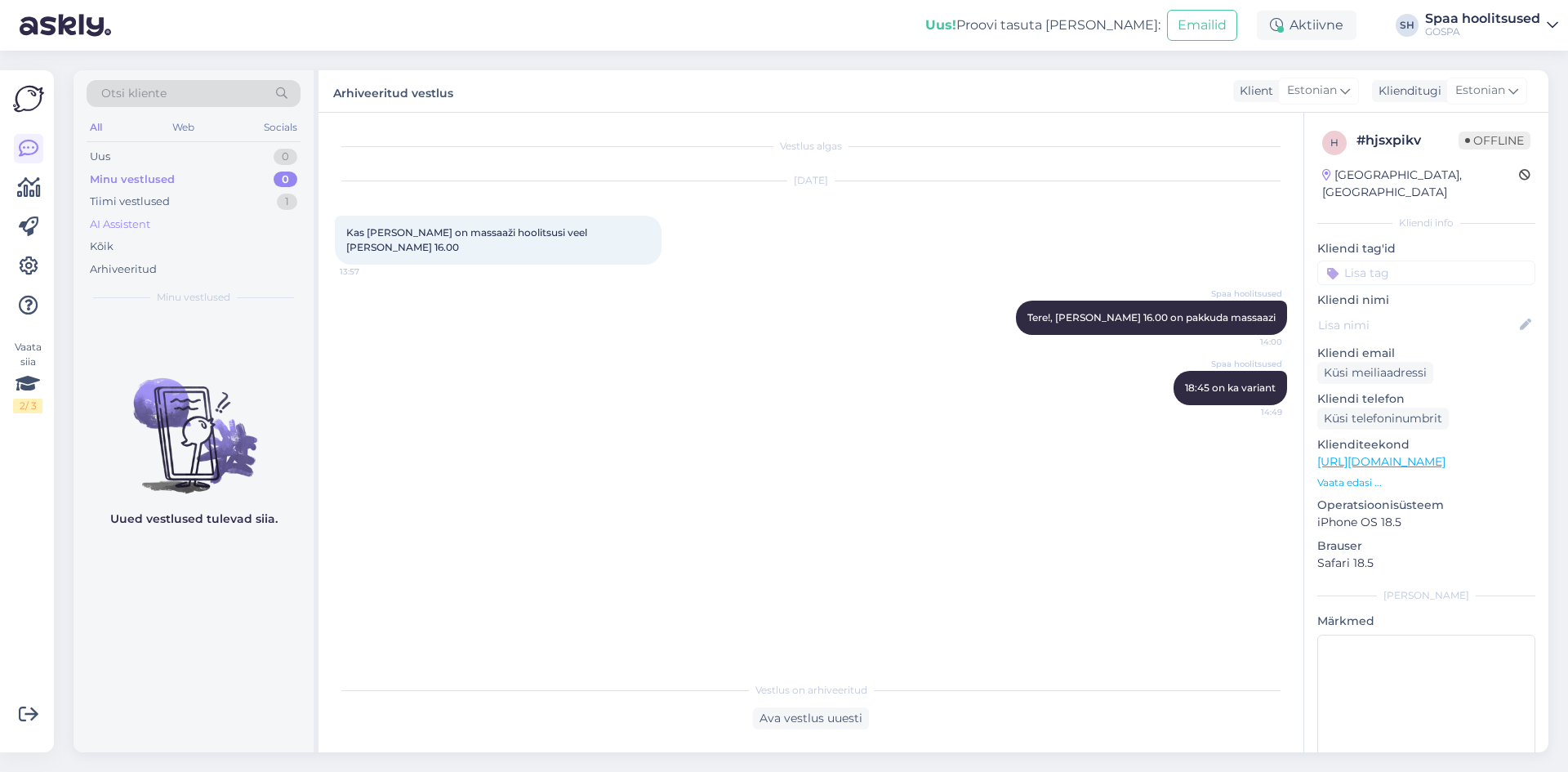
click at [148, 223] on div "AI Assistent" at bounding box center [120, 225] width 60 height 17
click at [141, 262] on div "Arhiveeritud" at bounding box center [123, 270] width 67 height 17
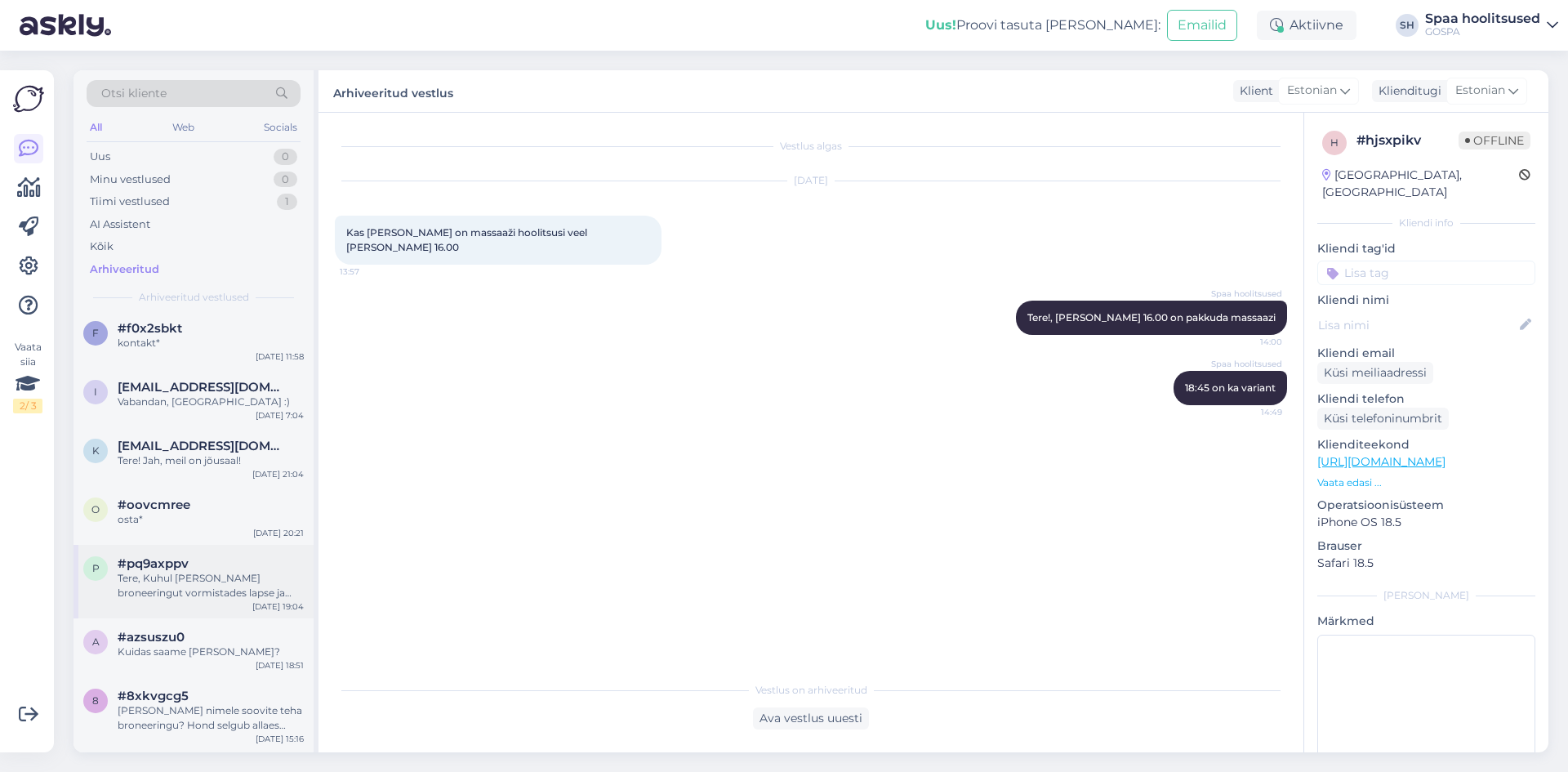
scroll to position [654, 0]
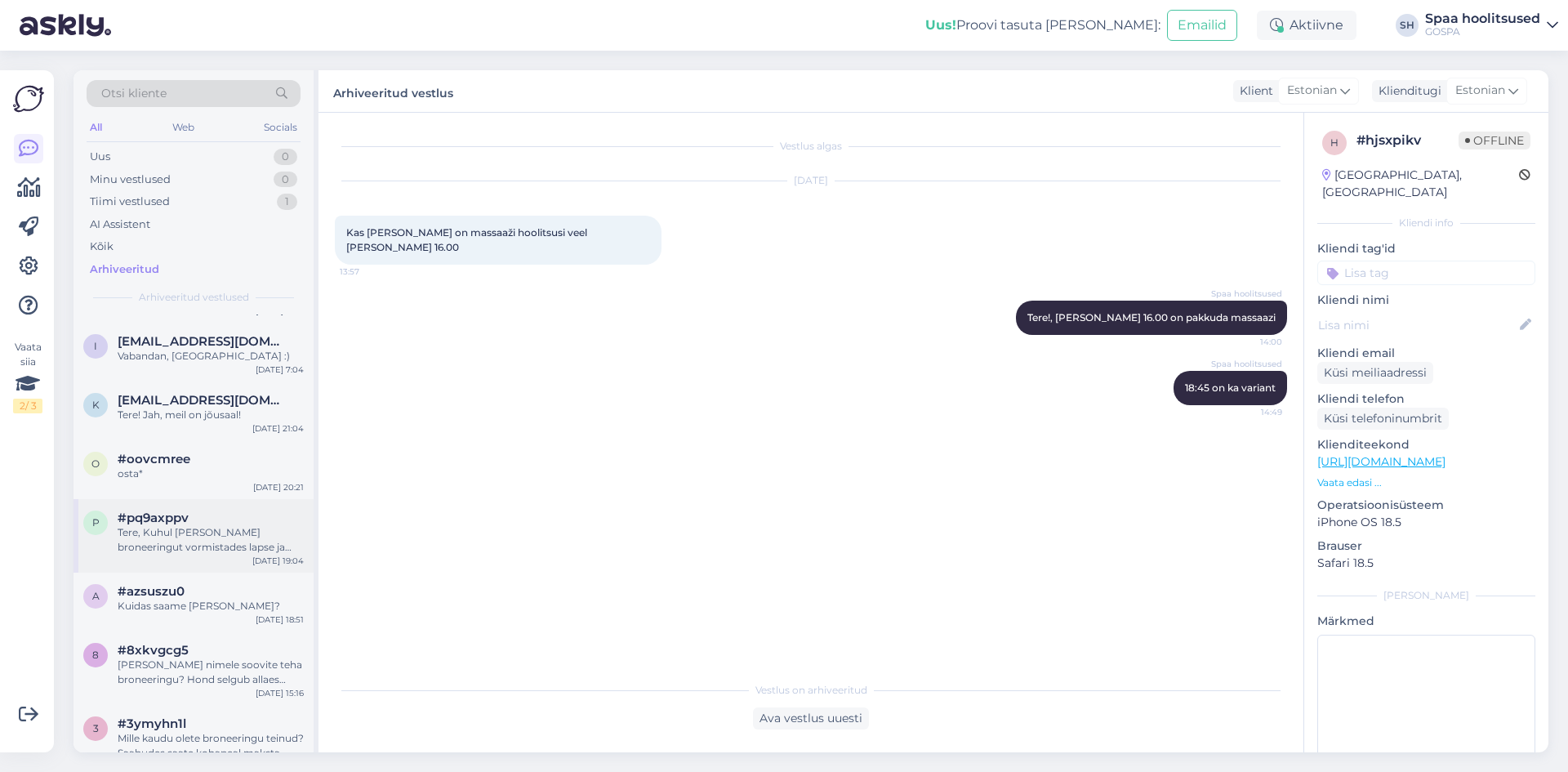
click at [187, 532] on div "Tere, Kuhul [PERSON_NAME] broneeringut vormistades lapse ja lapse vanuse, siis …" at bounding box center [210, 540] width 186 height 30
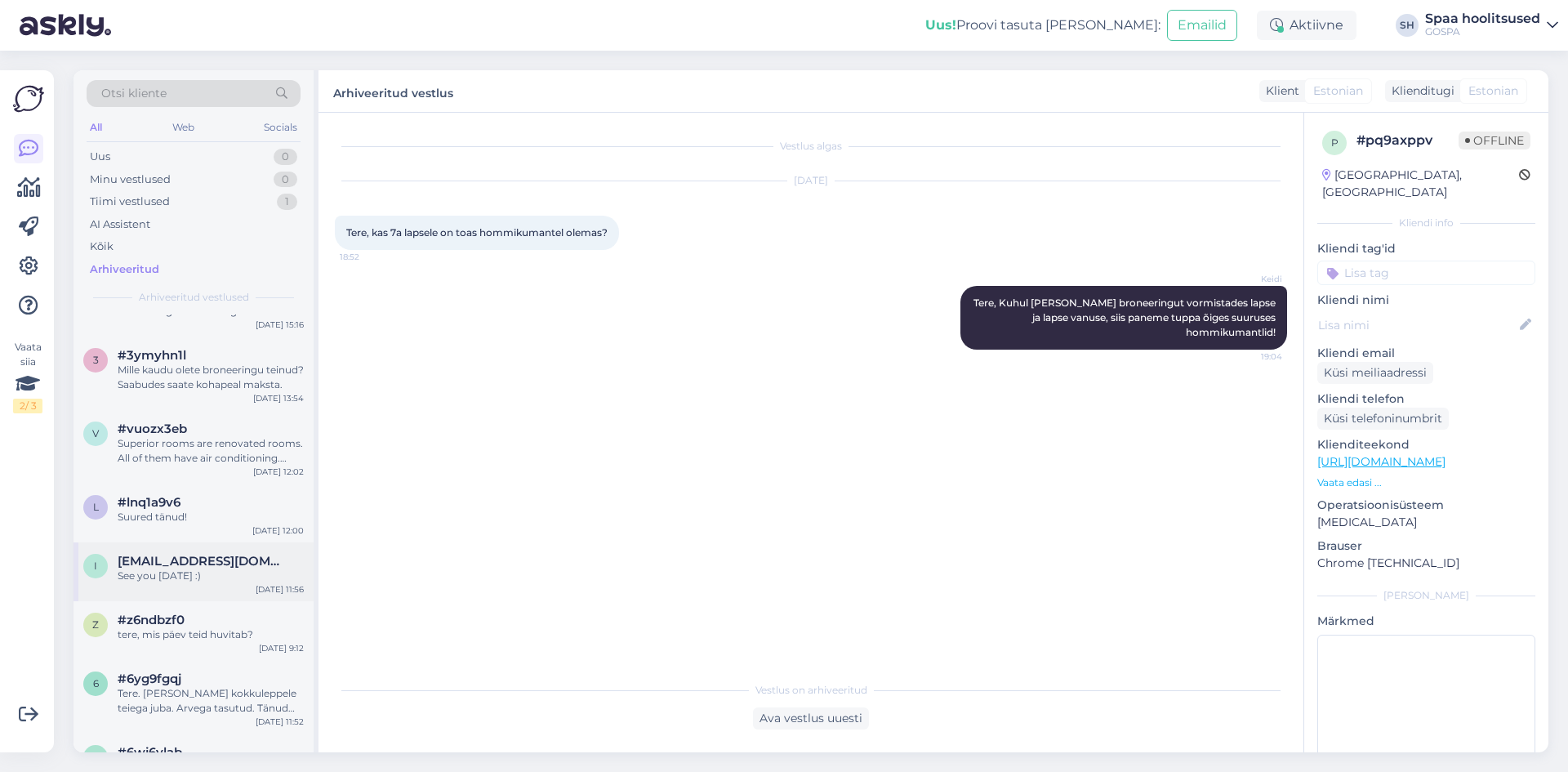
scroll to position [1062, 0]
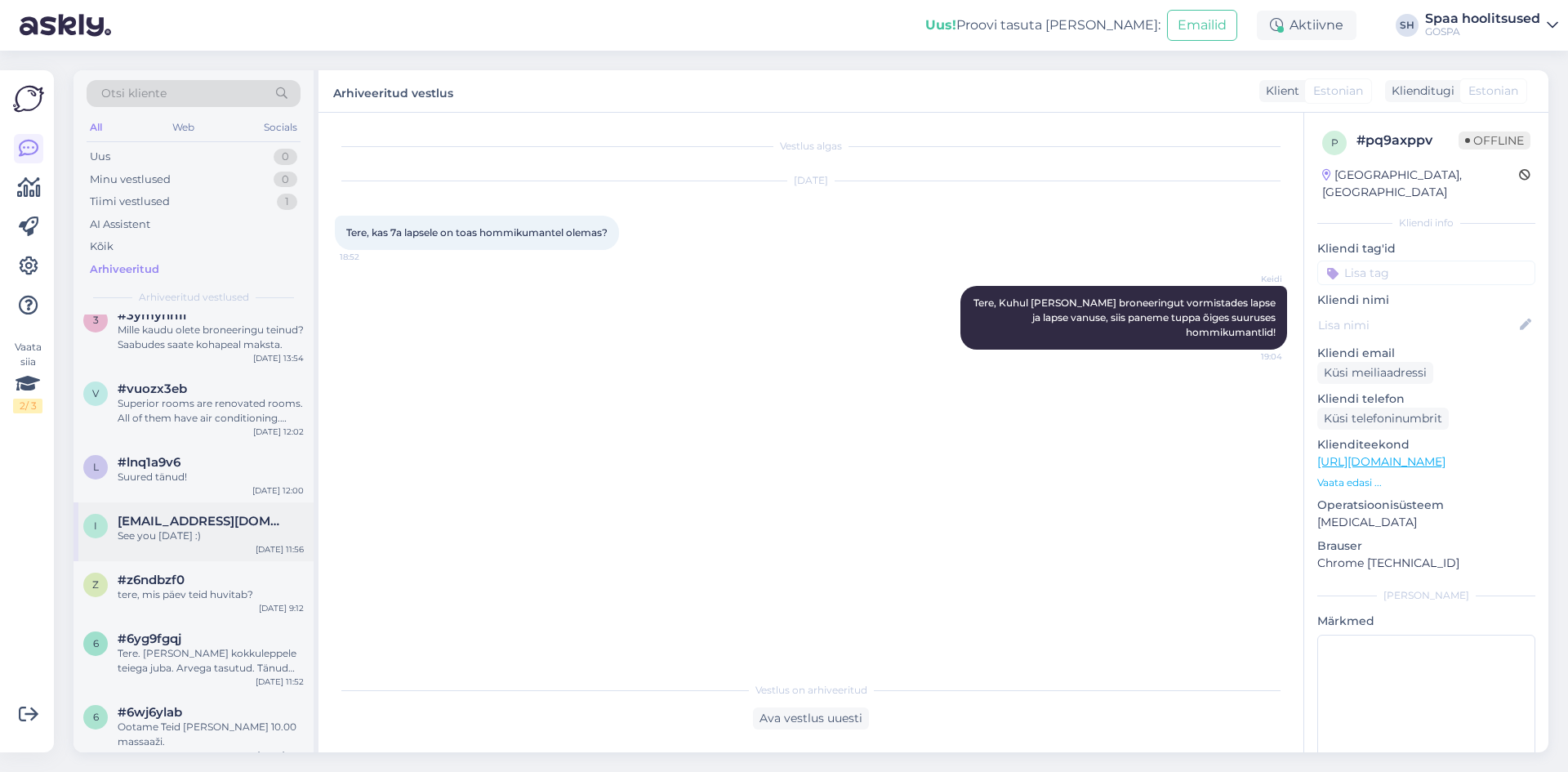
click at [177, 530] on div "See you [DATE] :)" at bounding box center [210, 536] width 186 height 15
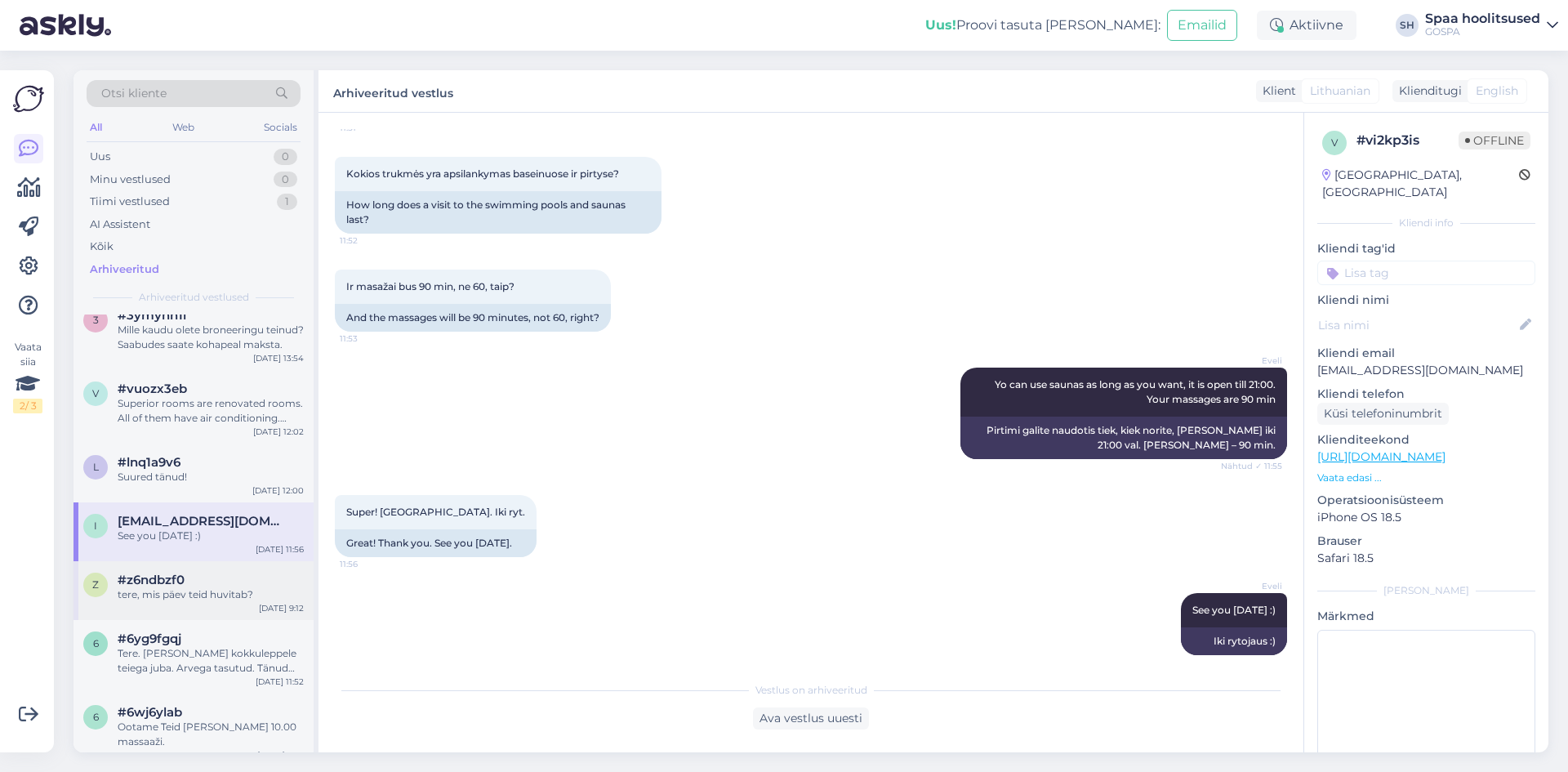
scroll to position [1144, 0]
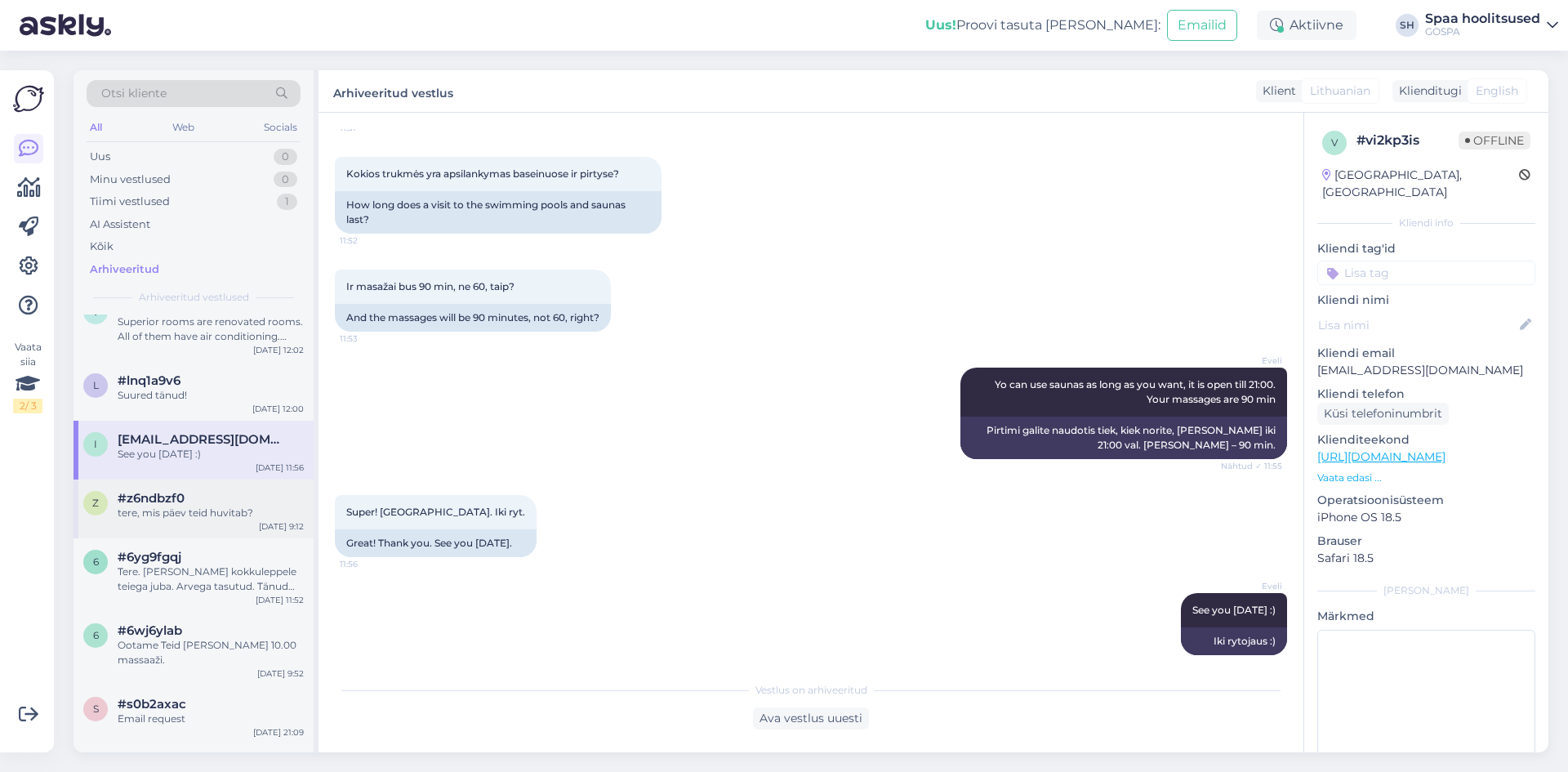
click at [183, 518] on div "tere, mis päev teid huvitab?" at bounding box center [210, 513] width 186 height 15
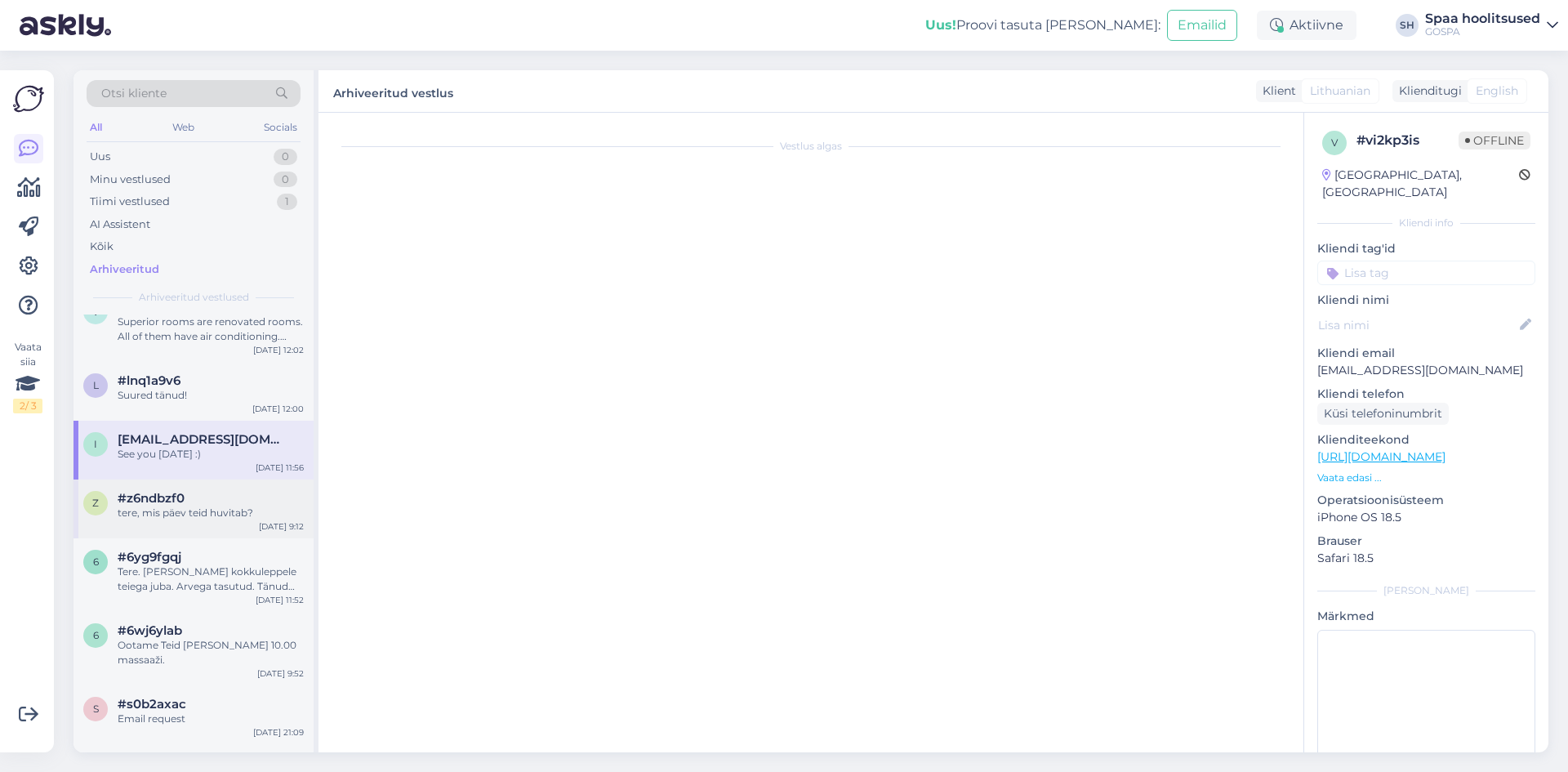
scroll to position [0, 0]
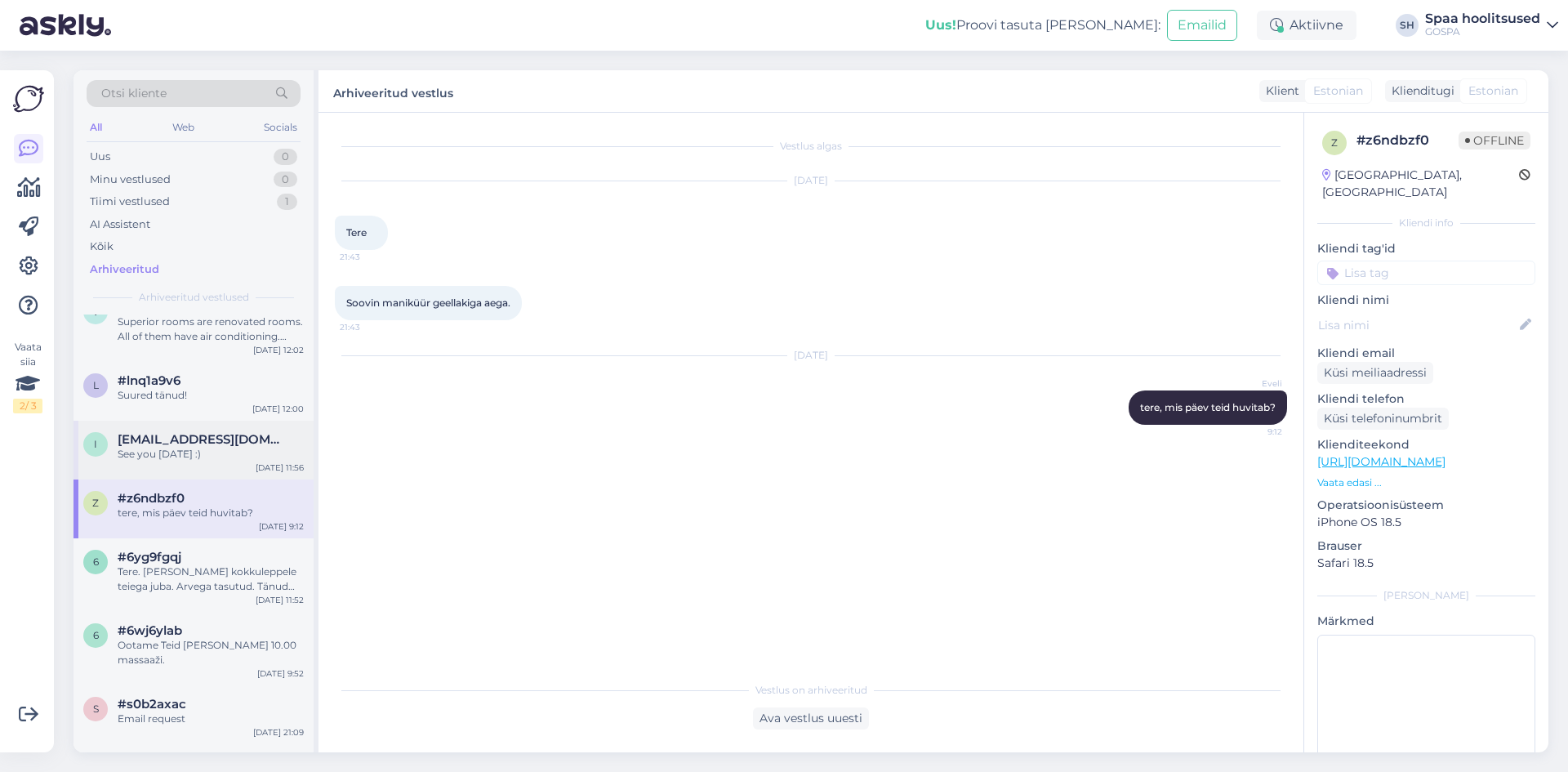
click at [177, 477] on div "i [EMAIL_ADDRESS][DOMAIN_NAME] See you [DATE] :) [DATE] 11:56" at bounding box center [194, 449] width 240 height 59
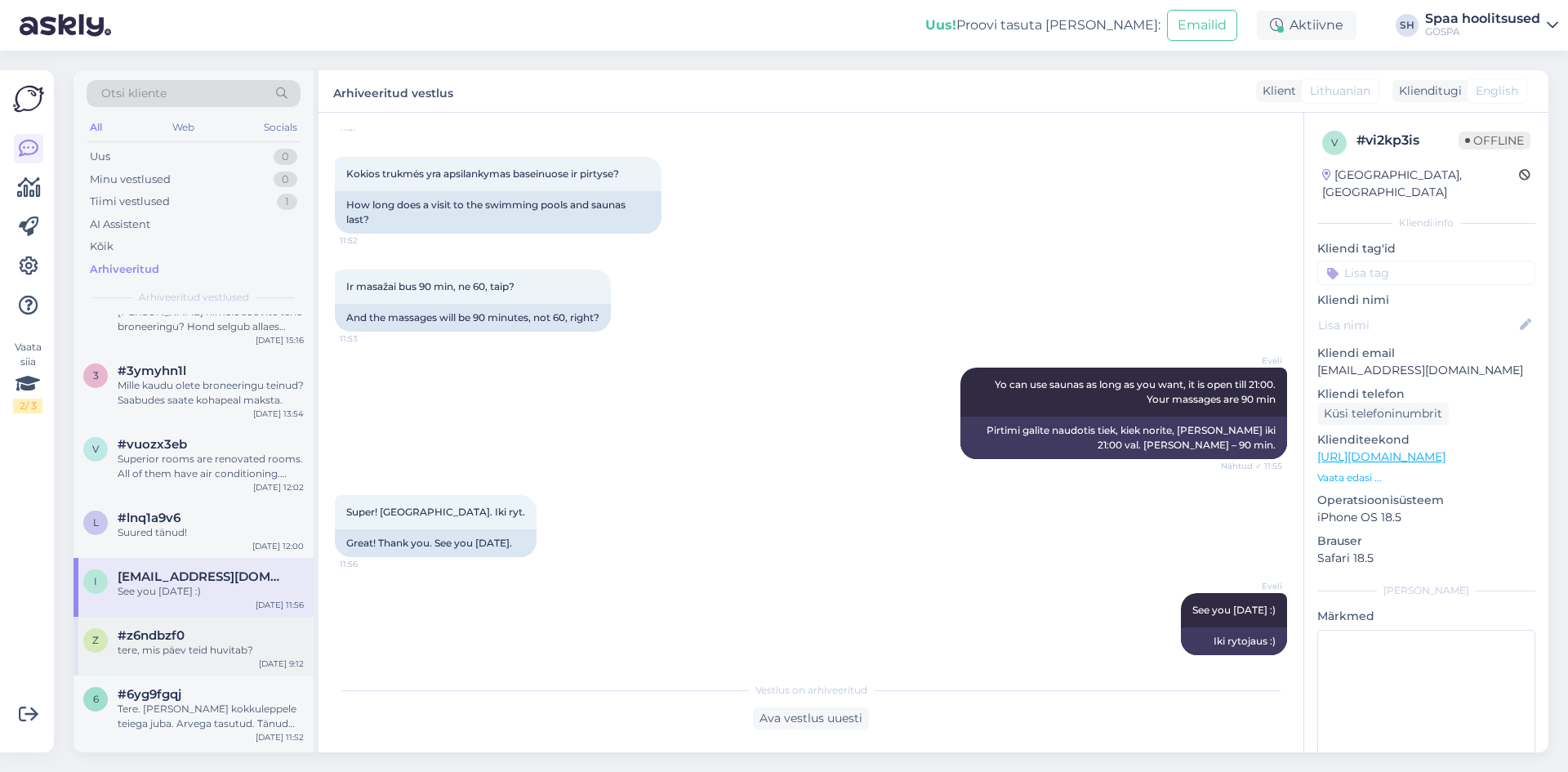
scroll to position [980, 0]
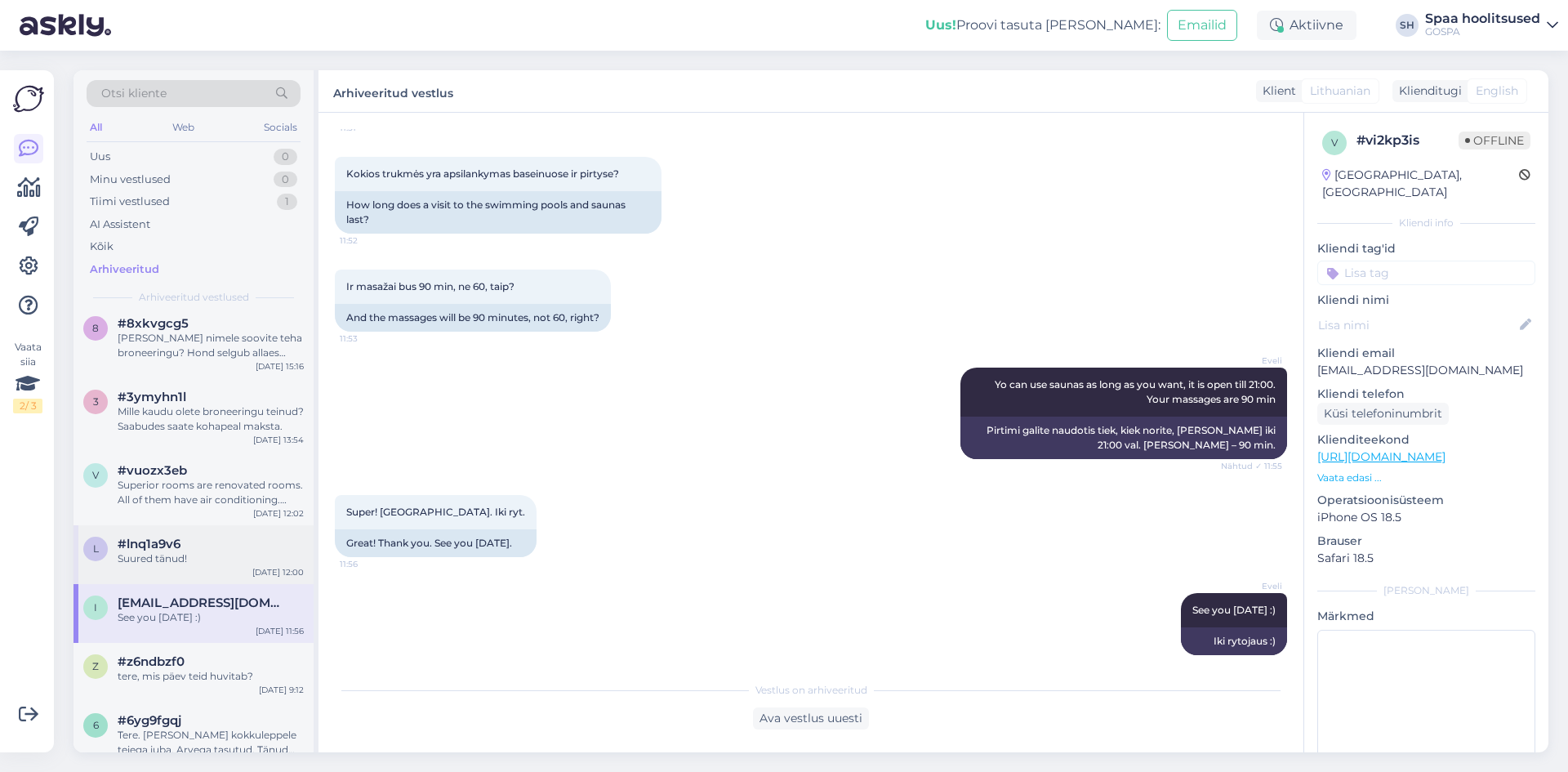
click at [179, 544] on span "#lnq1a9v6" at bounding box center [149, 544] width 63 height 15
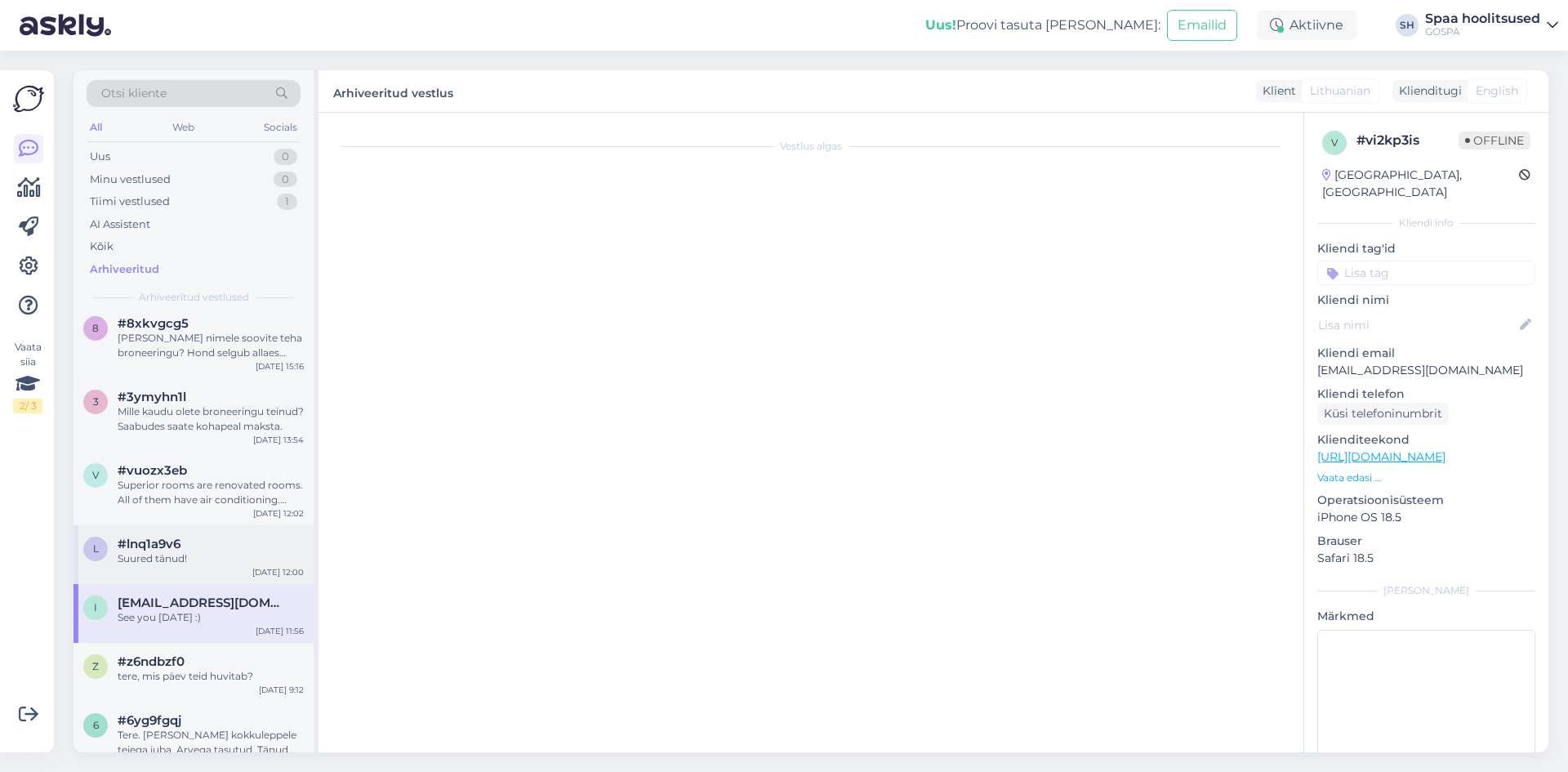
scroll to position [825, 0]
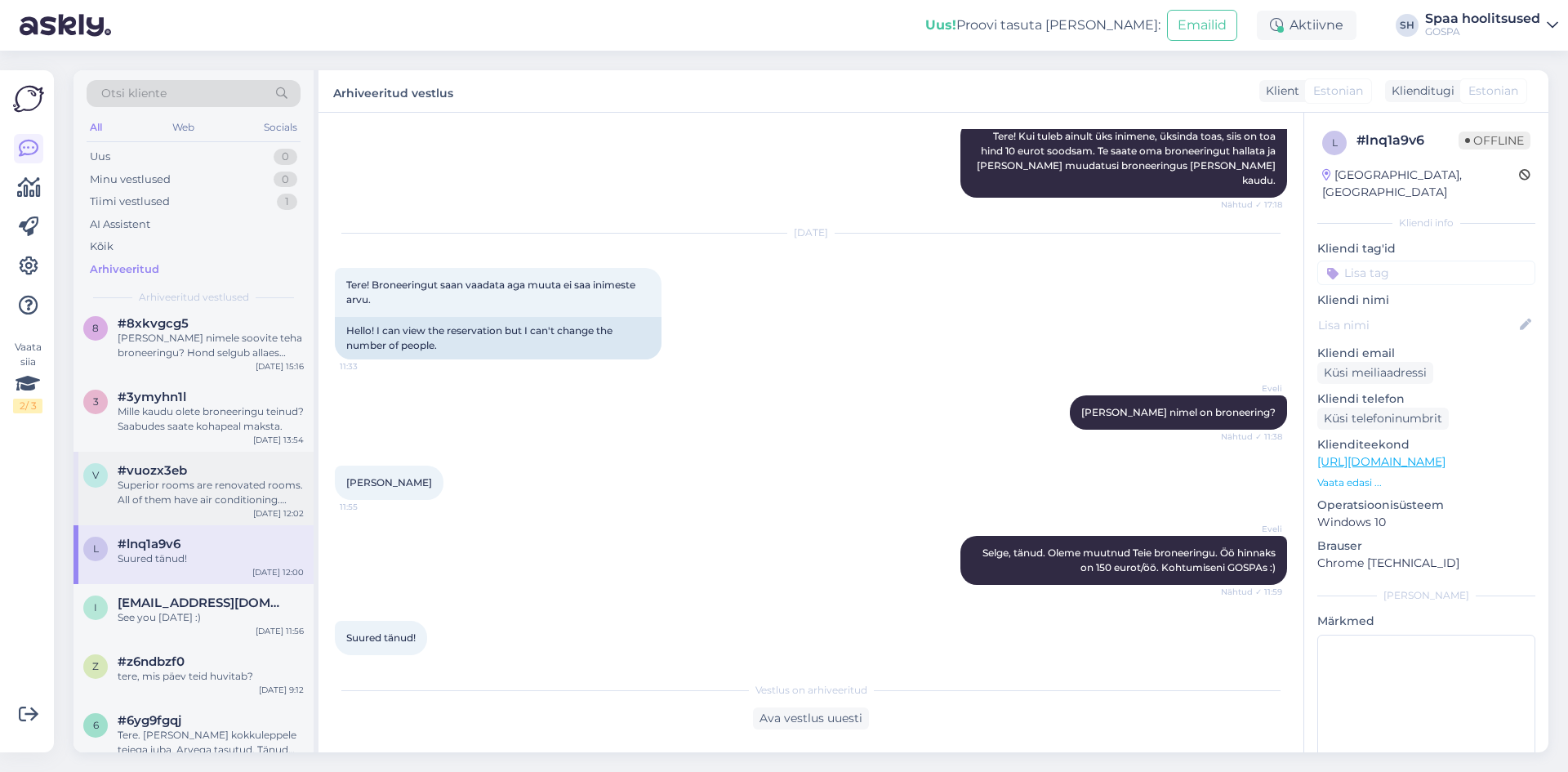
click at [197, 484] on div "Superior rooms are renovated rooms. All of them have air conditioning. Standard…" at bounding box center [210, 492] width 186 height 30
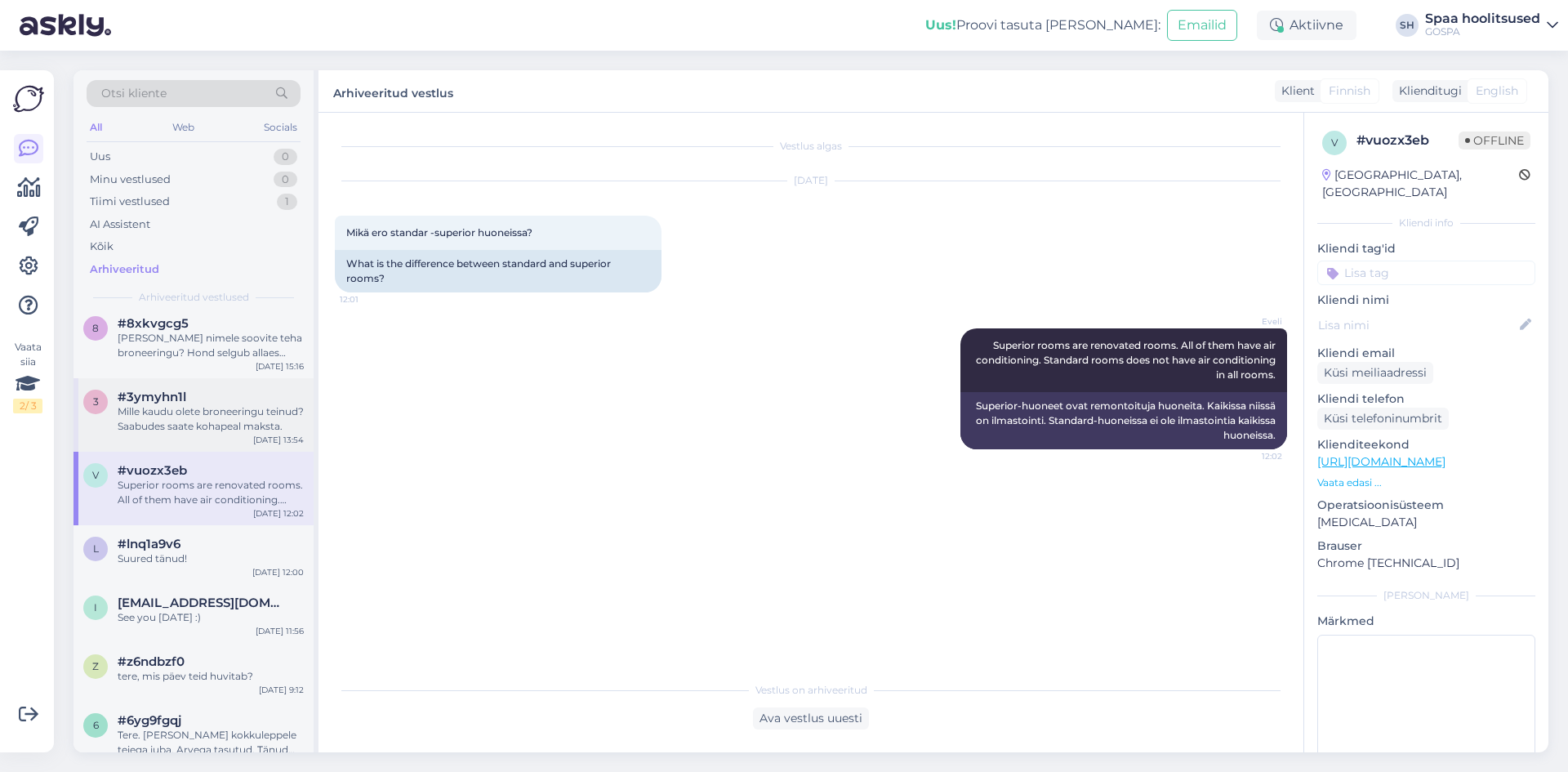
click at [207, 424] on div "Mille kaudu olete broneeringu teinud? Saabudes saate kohapeal maksta." at bounding box center [210, 420] width 186 height 30
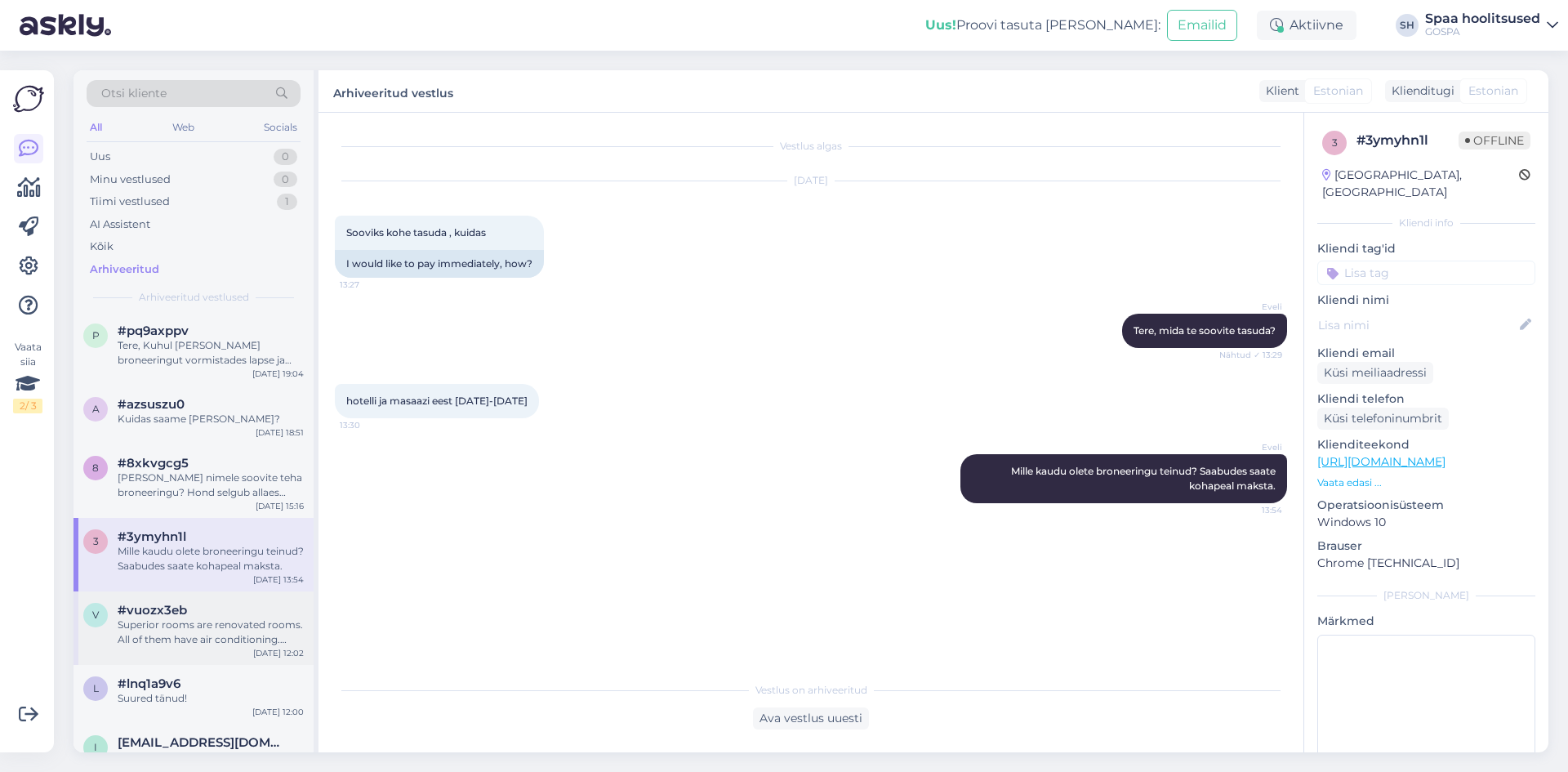
scroll to position [817, 0]
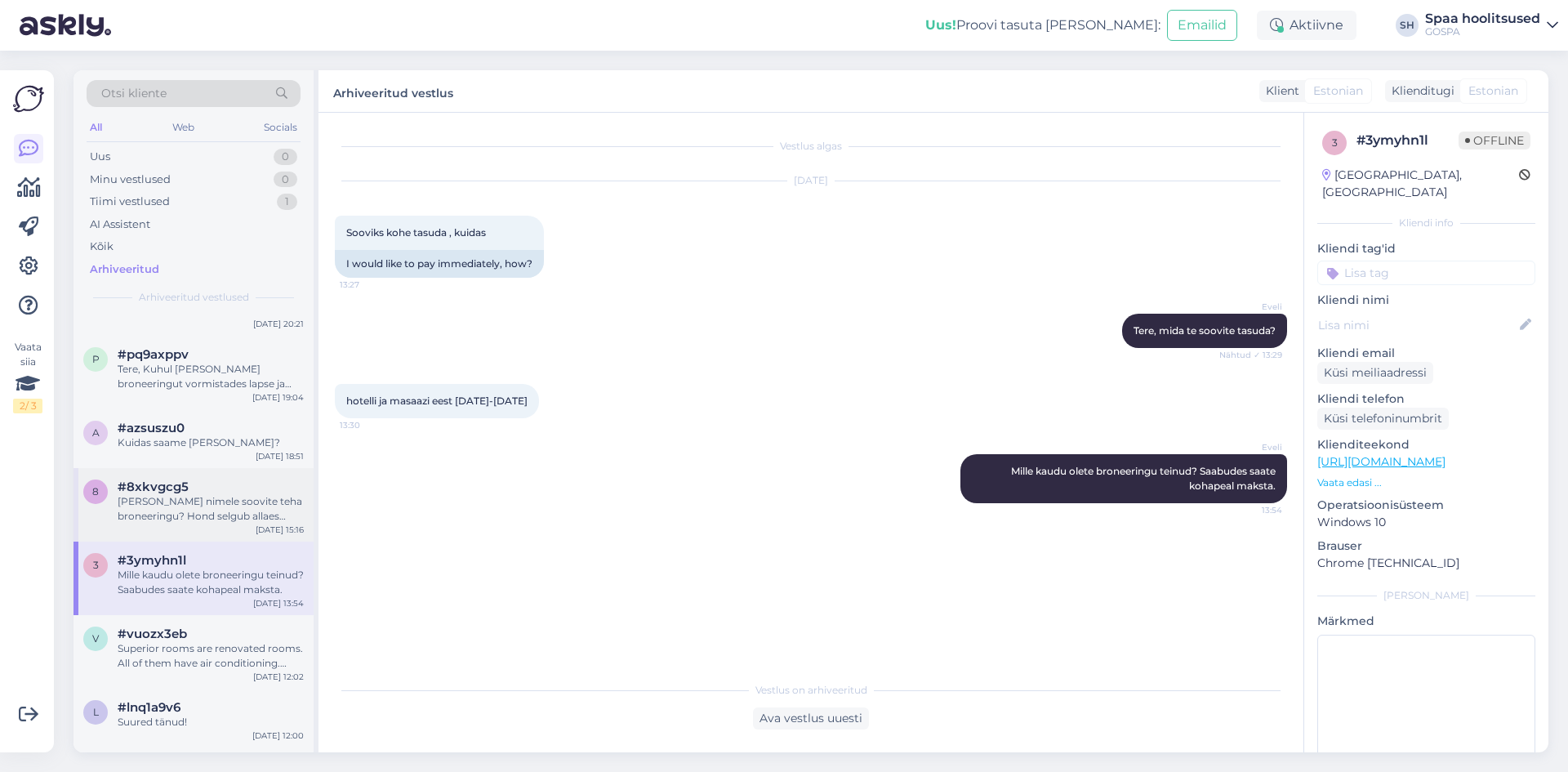
click at [190, 506] on div "[PERSON_NAME] nimele soovite teha broneeringu? Hond selgub allaes [DATE] aasta …" at bounding box center [210, 509] width 186 height 30
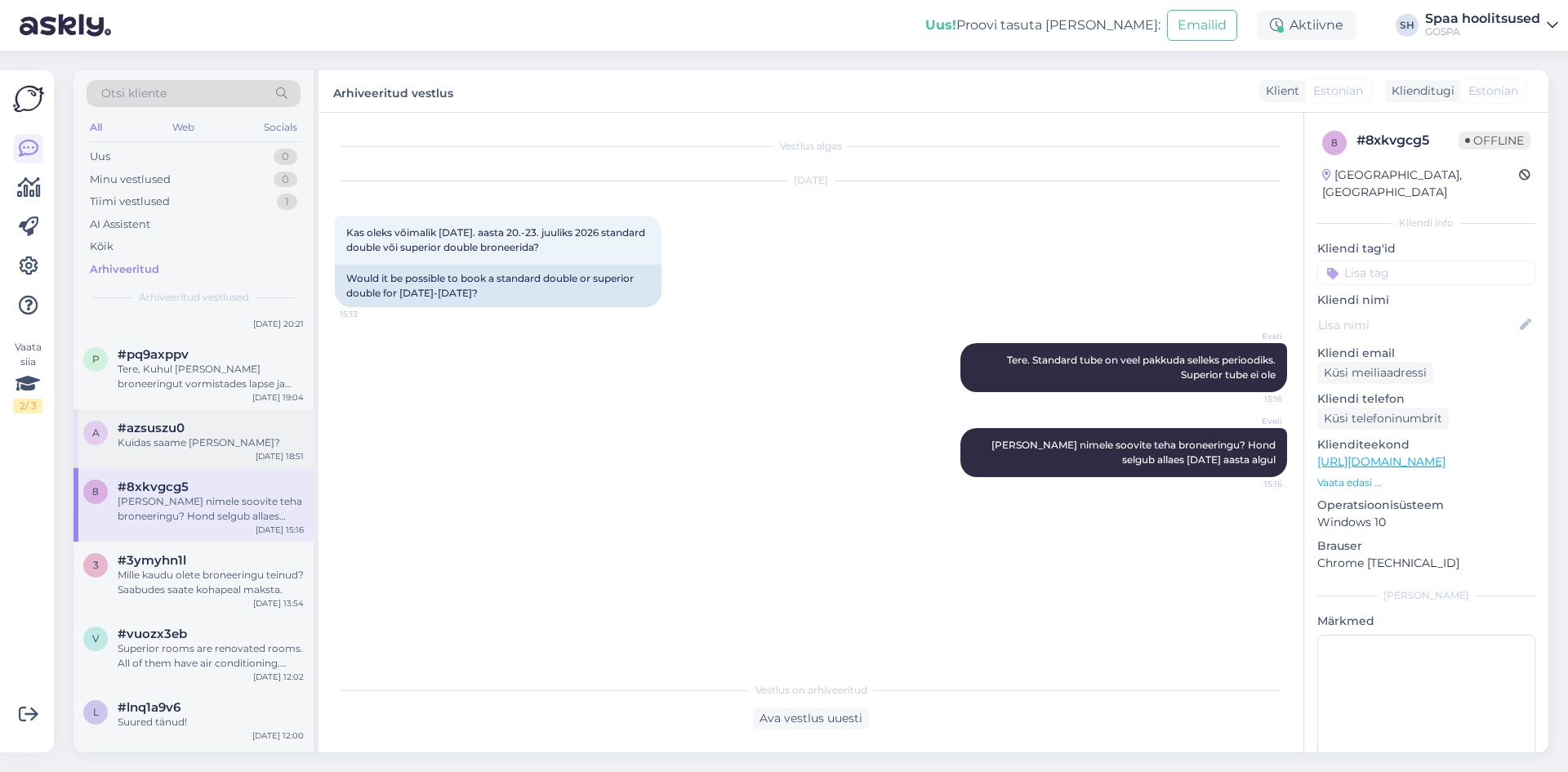
click at [214, 434] on div "#azsuszu0" at bounding box center [210, 428] width 186 height 15
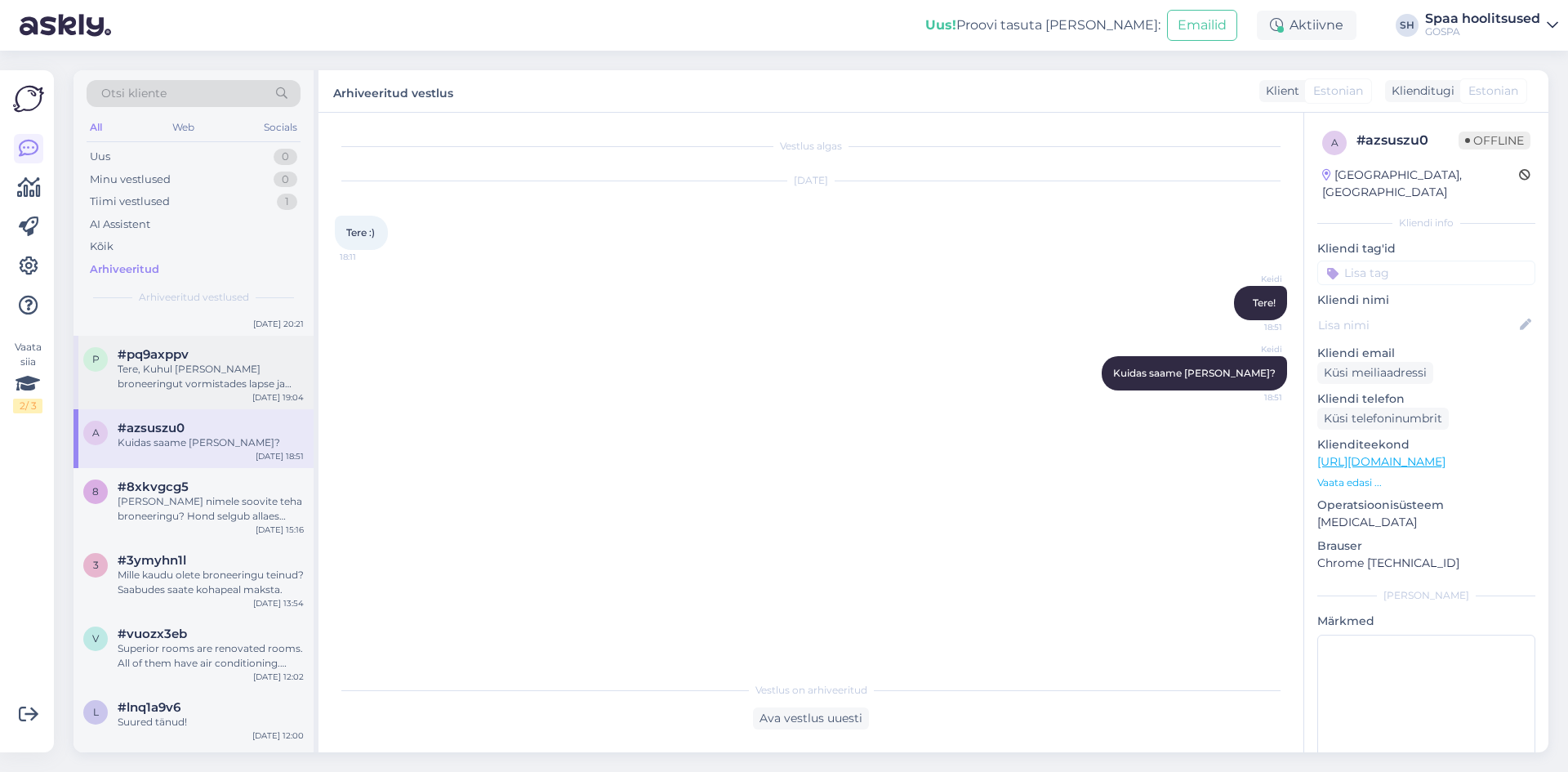
click at [218, 372] on div "Tere, Kuhul [PERSON_NAME] broneeringut vormistades lapse ja lapse vanuse, siis …" at bounding box center [210, 376] width 186 height 30
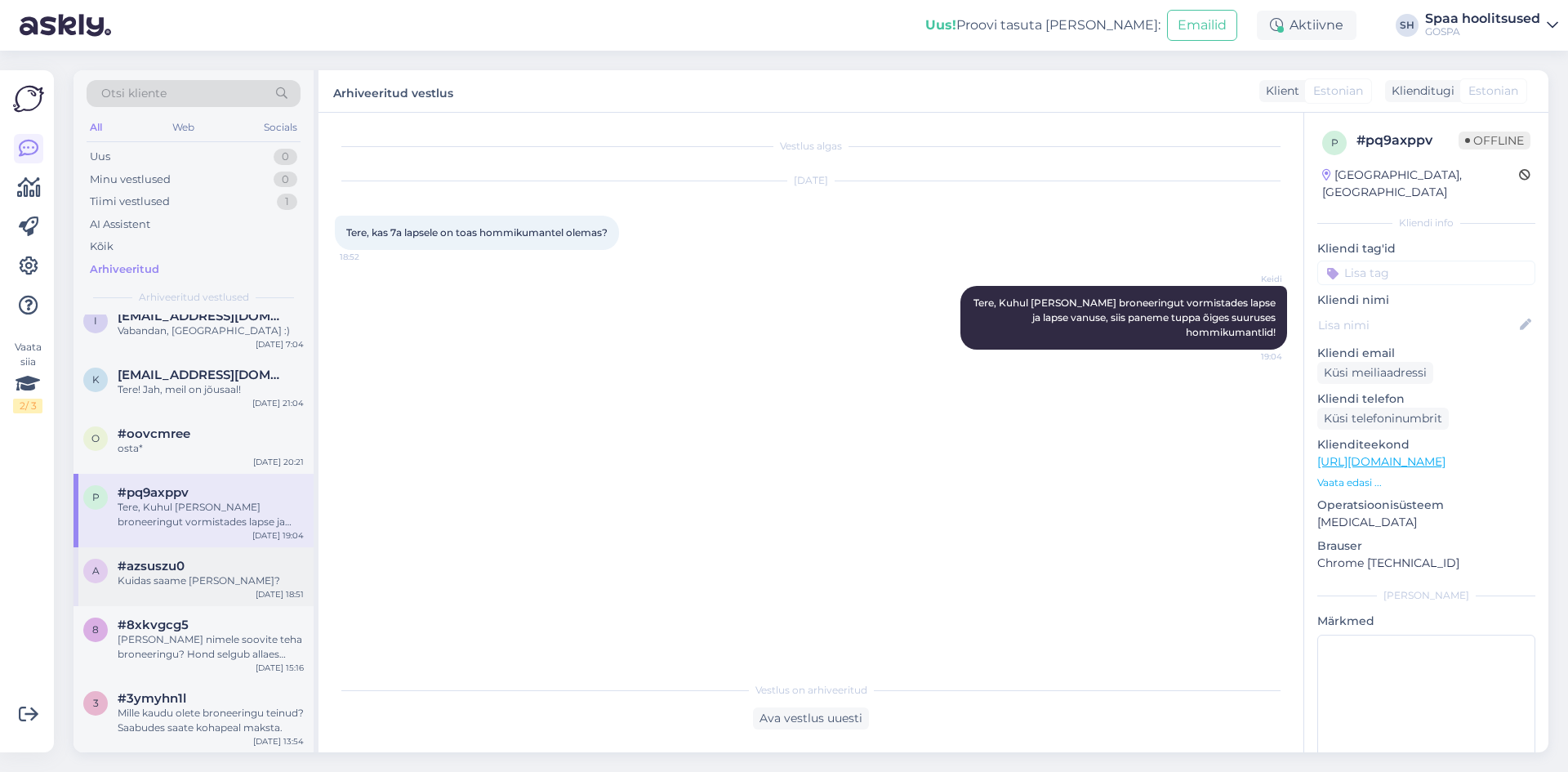
scroll to position [654, 0]
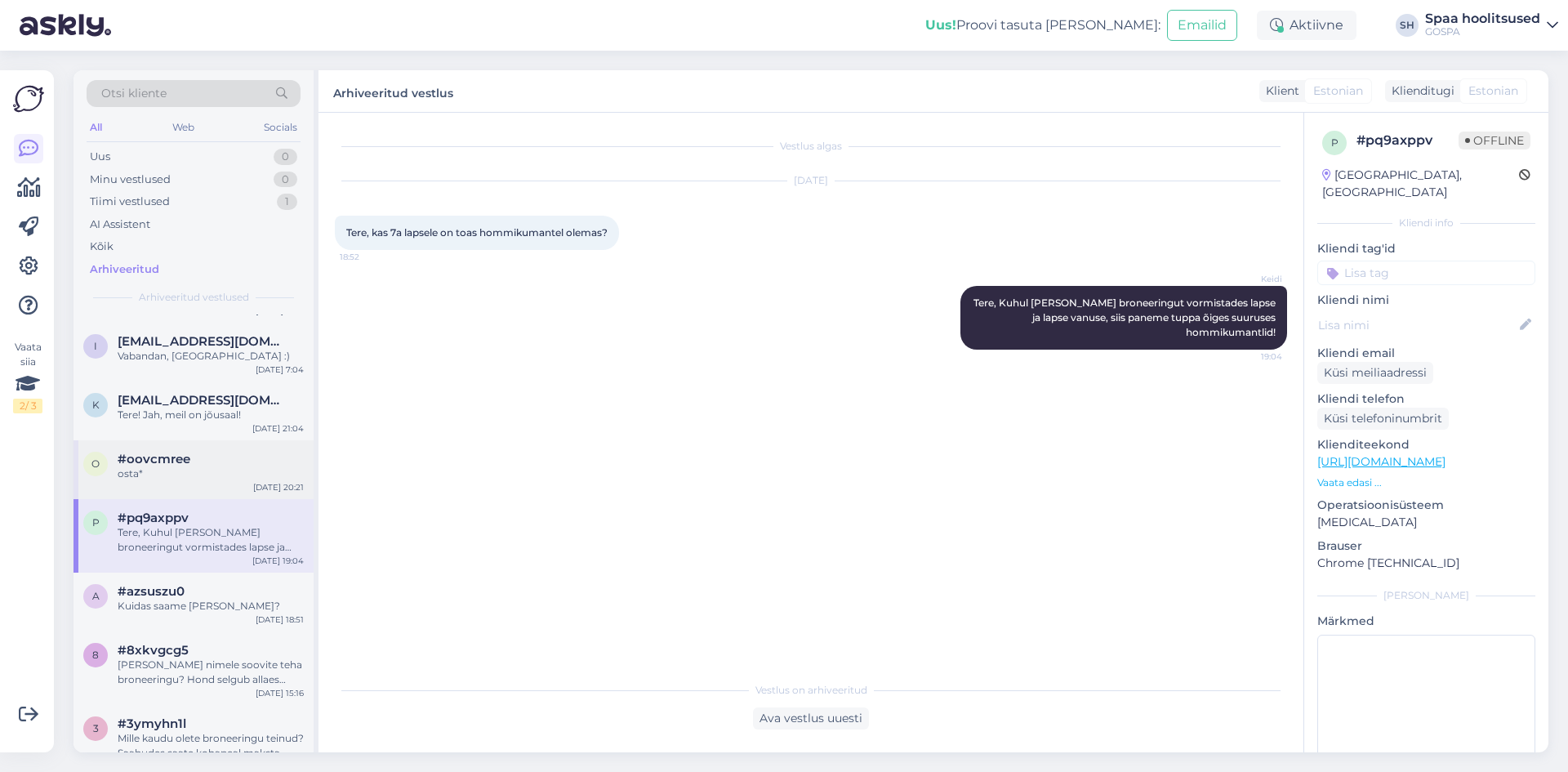
click at [194, 478] on div "osta*" at bounding box center [210, 474] width 186 height 15
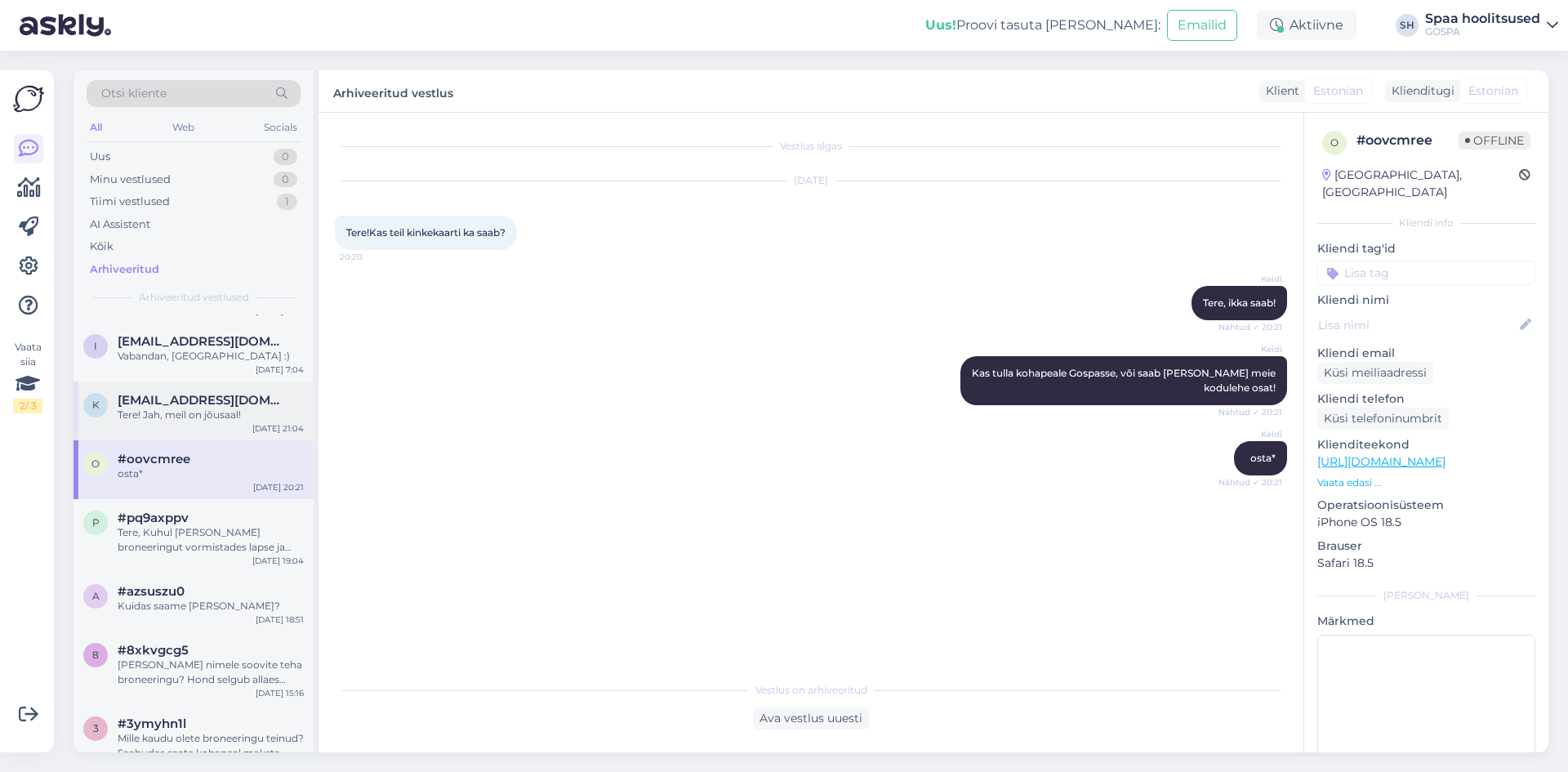
click at [201, 422] on div "k [EMAIL_ADDRESS][DOMAIN_NAME] Tere! Jah, meil on jõusaal! [DATE] 21:04" at bounding box center [194, 410] width 240 height 59
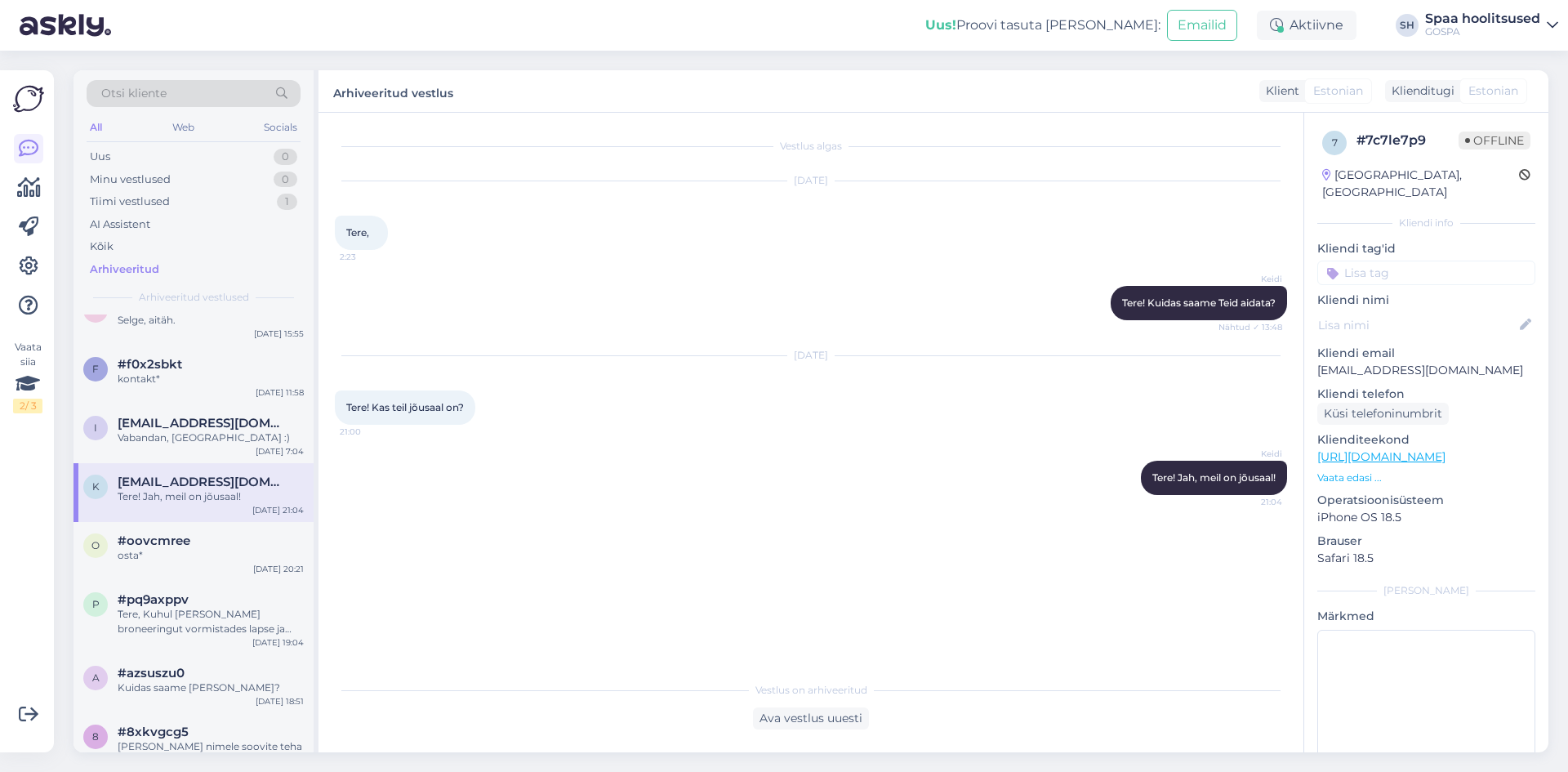
scroll to position [490, 0]
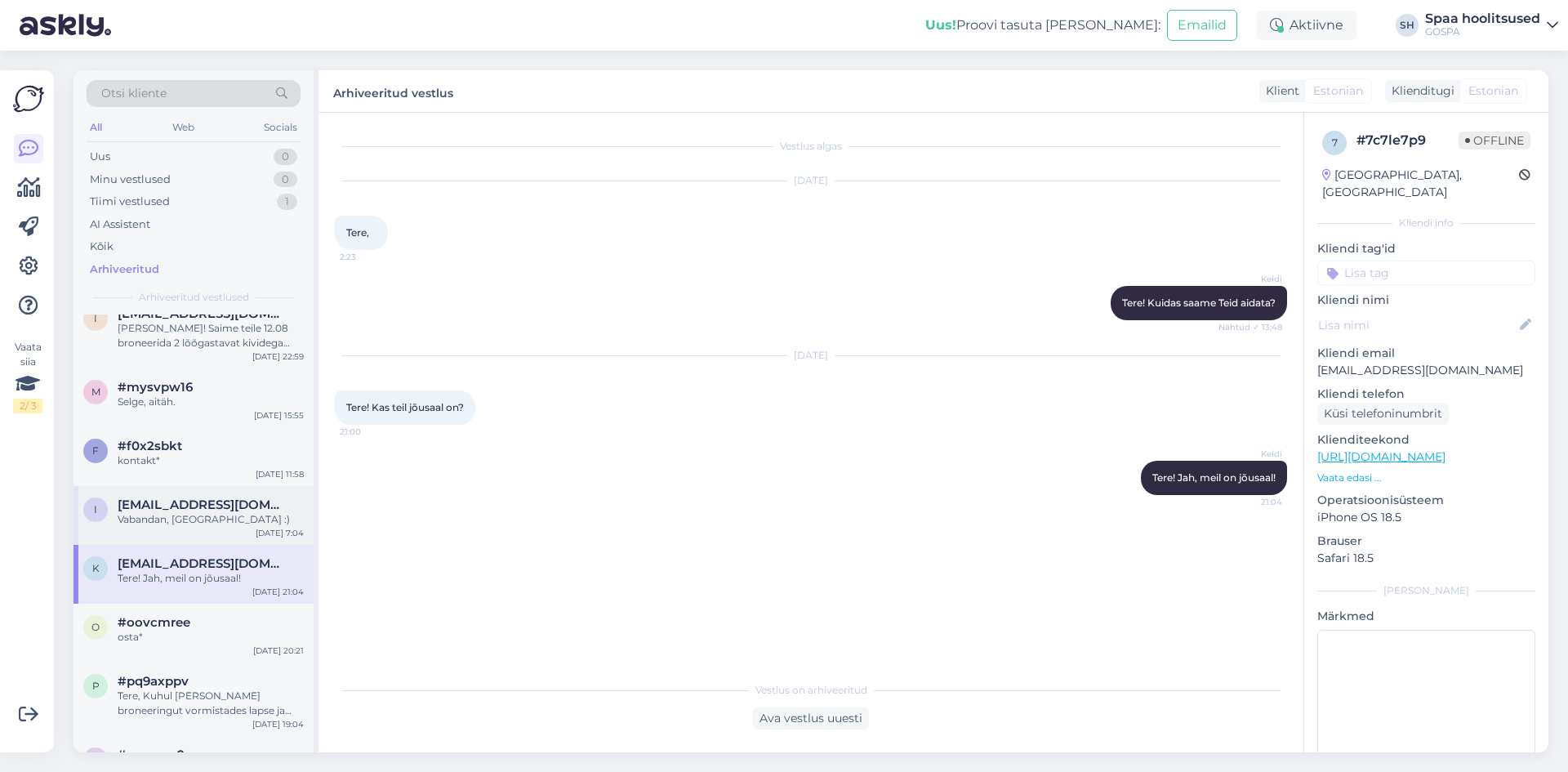
click at [168, 508] on span "[EMAIL_ADDRESS][DOMAIN_NAME]" at bounding box center [202, 505] width 170 height 15
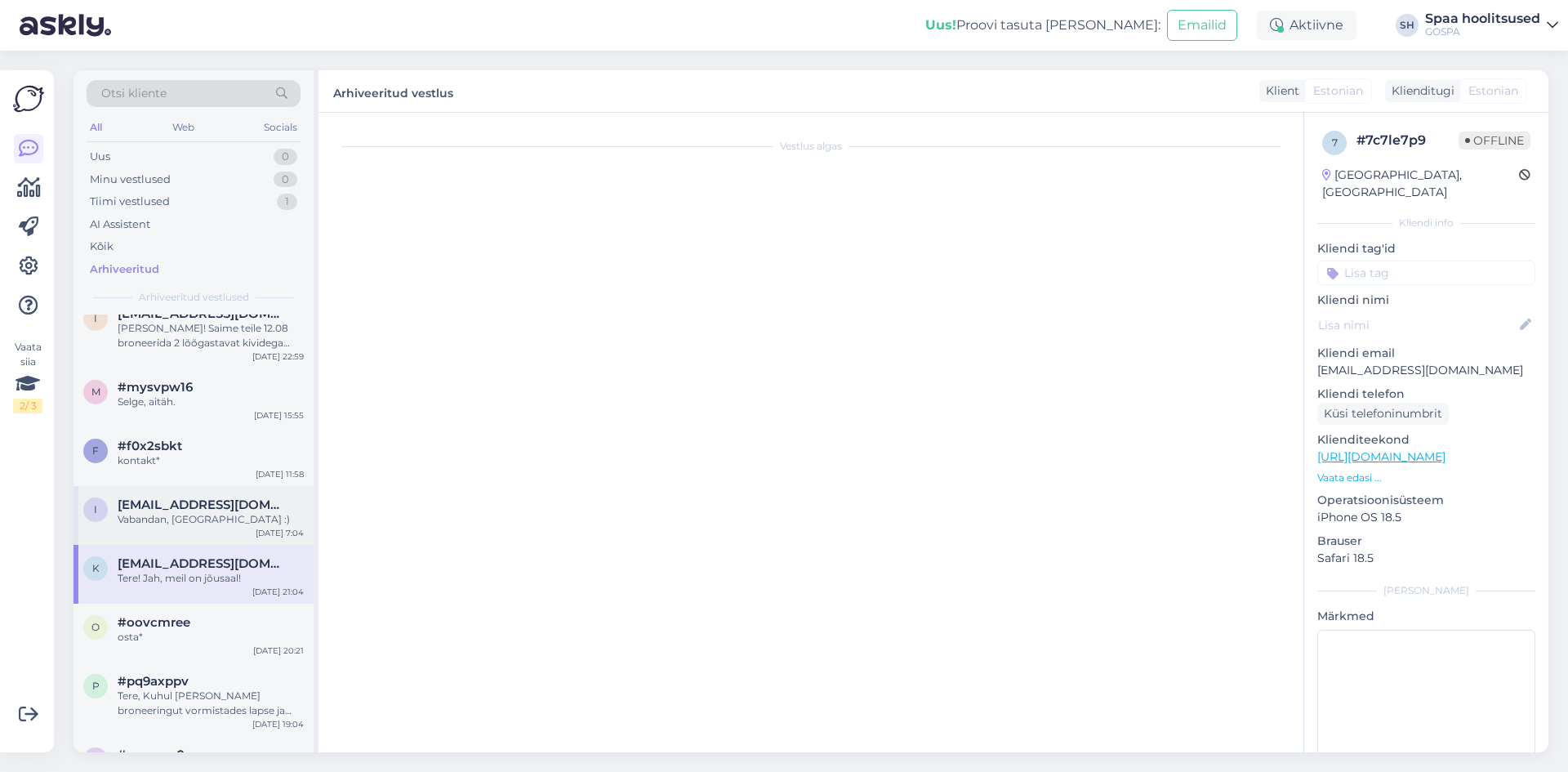
scroll to position [152, 0]
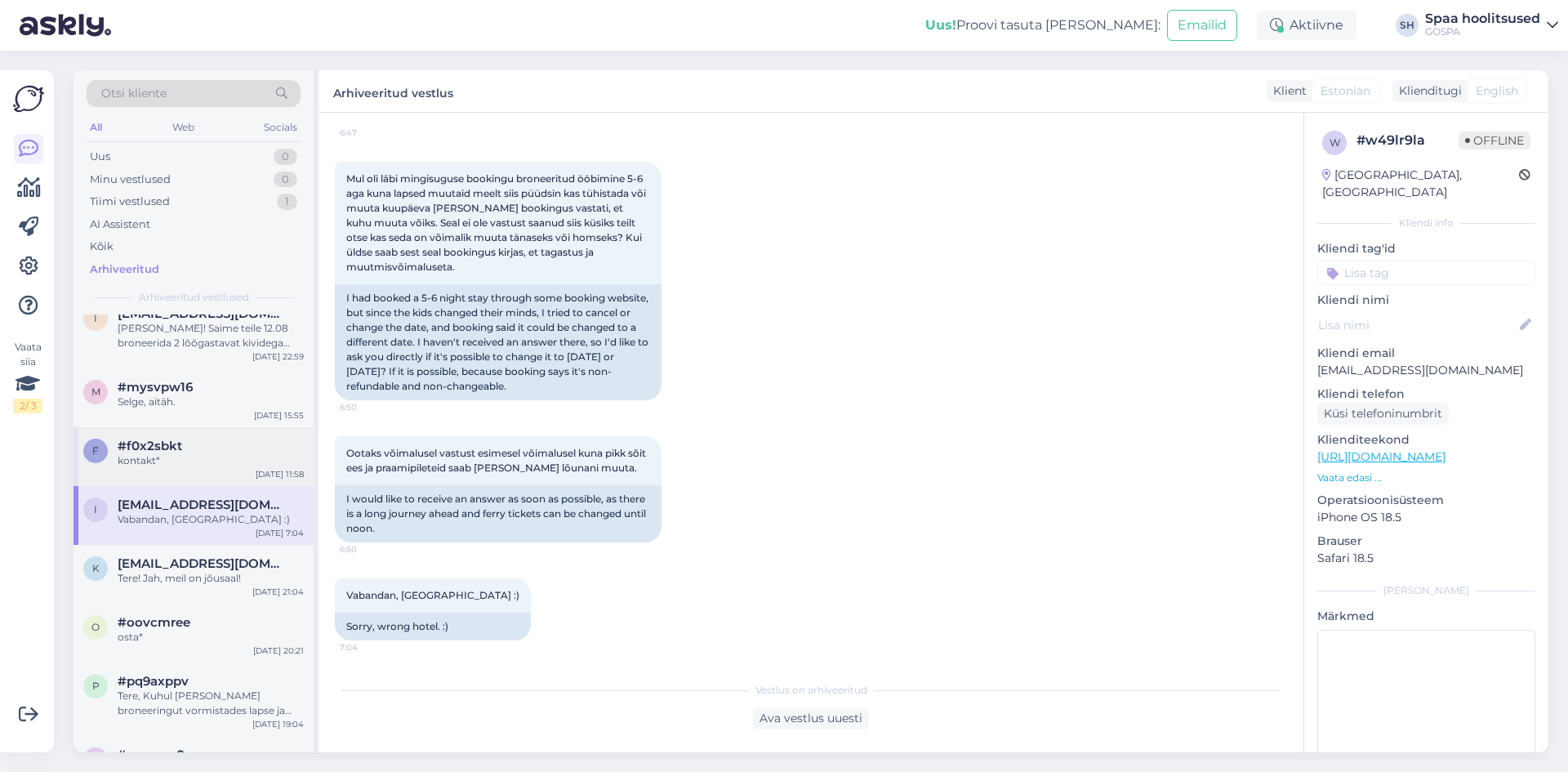
click at [176, 453] on span "#f0x2sbkt" at bounding box center [150, 446] width 65 height 15
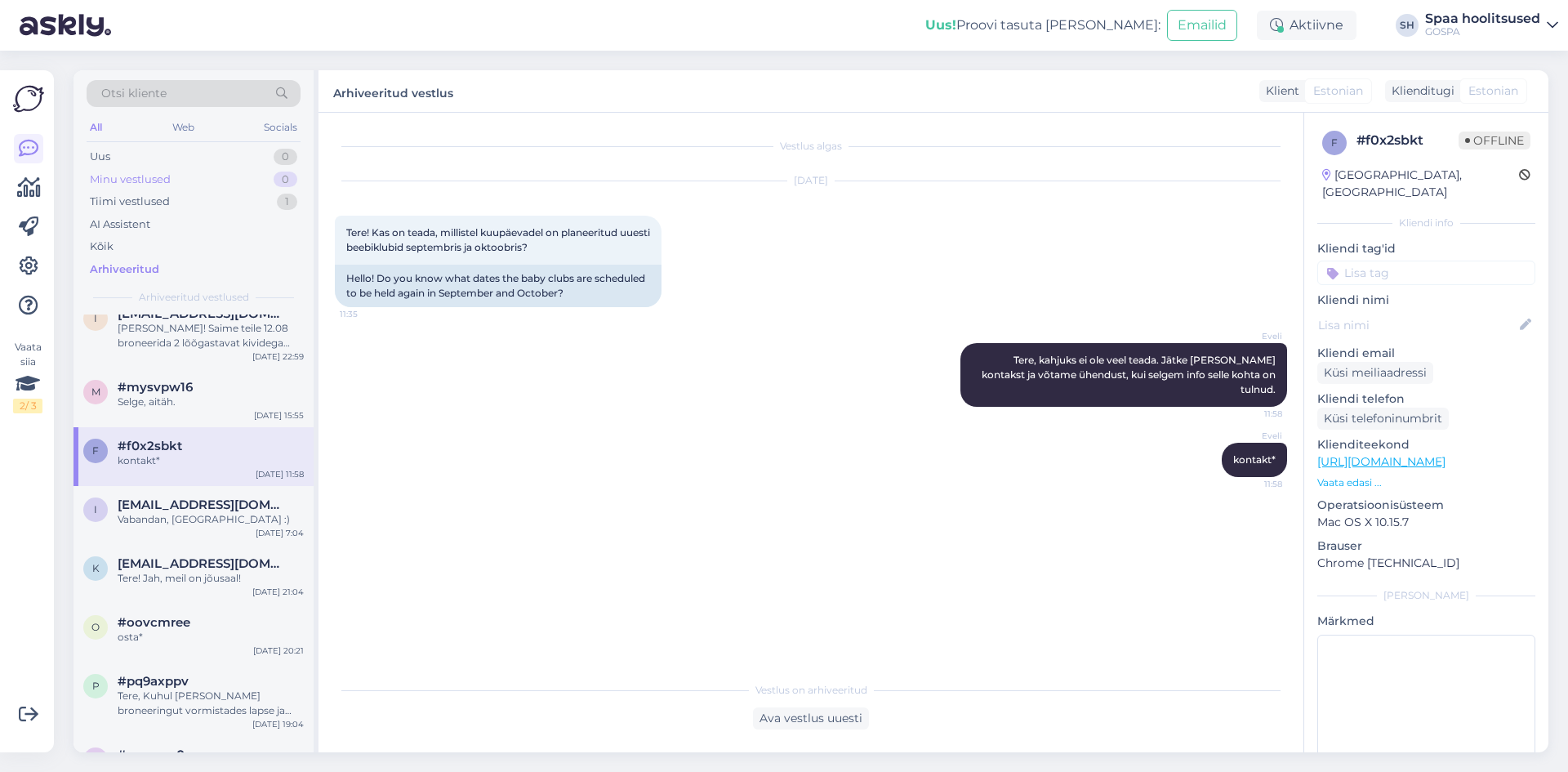
click at [137, 182] on div "Minu vestlused" at bounding box center [131, 180] width 81 height 17
